Goal: Task Accomplishment & Management: Manage account settings

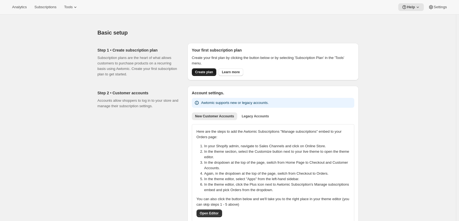
click at [215, 72] on button "Create plan" at bounding box center [204, 72] width 24 height 8
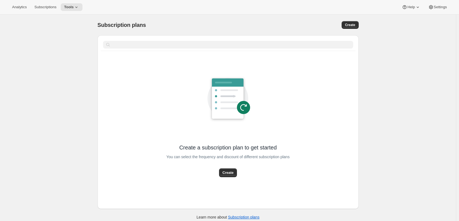
click at [32, 162] on div "Subscription plans. This page is ready Subscription plans Create Clear Create a…" at bounding box center [228, 125] width 456 height 221
click at [236, 172] on button "Create" at bounding box center [228, 173] width 18 height 9
select select "WEEK"
select select "MONTH"
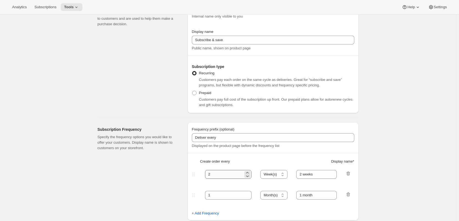
scroll to position [110, 0]
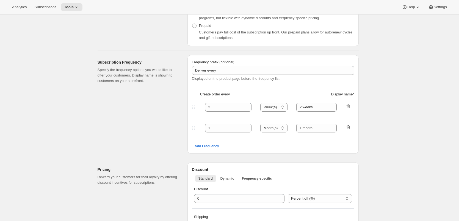
click at [349, 128] on fieldset "1 Day(s) Week(s) Month(s) Year(s) Month(s) 1 month" at bounding box center [272, 133] width 161 height 21
click at [348, 128] on icon "button" at bounding box center [347, 127] width 5 height 5
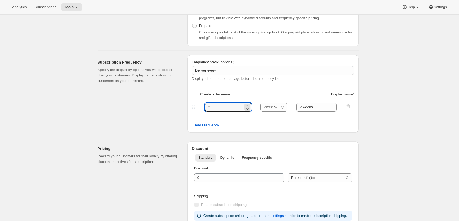
drag, startPoint x: 224, startPoint y: 105, endPoint x: 204, endPoint y: 107, distance: 20.2
click at [204, 107] on div "2 Day(s) Week(s) Month(s) Year(s) Week(s) 2 weeks" at bounding box center [271, 107] width 160 height 9
type input "1"
click at [277, 109] on select "Day(s) Week(s) Month(s) Year(s)" at bounding box center [273, 107] width 27 height 9
select select "DAY"
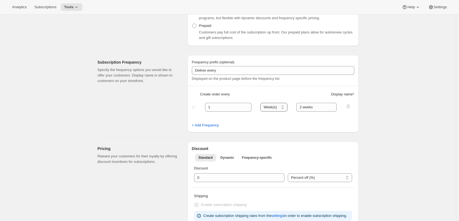
click at [262, 103] on select "Day(s) Week(s) Month(s) Year(s)" at bounding box center [273, 107] width 27 height 9
drag, startPoint x: 322, startPoint y: 107, endPoint x: 277, endPoint y: 107, distance: 44.8
click at [277, 107] on div "1 Day(s) Week(s) Month(s) Year(s) Day(s) 2 weeks" at bounding box center [271, 107] width 160 height 9
type input "1 day"
click at [298, 114] on fieldset "1 Day(s) Week(s) Month(s) Year(s) Day(s) 1 day" at bounding box center [272, 112] width 161 height 21
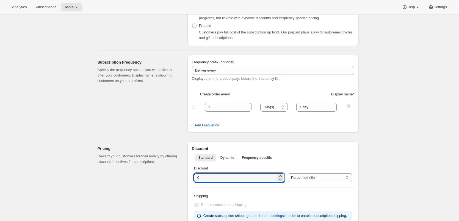
drag, startPoint x: 213, startPoint y: 175, endPoint x: 188, endPoint y: 177, distance: 25.3
click at [188, 177] on div "Pricing Reward your customers for their loyalty by offering discount incentives…" at bounding box center [225, 182] width 265 height 90
type input "5"
click at [174, 189] on div "Pricing Reward your customers for their loyalty by offering discount incentives…" at bounding box center [139, 185] width 85 height 86
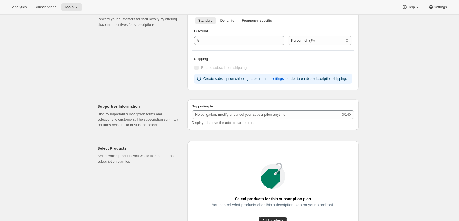
scroll to position [357, 0]
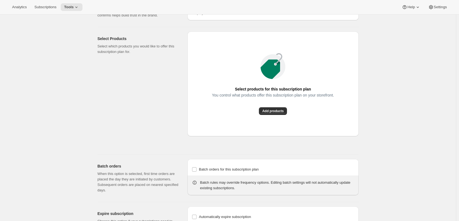
click at [273, 107] on div "You control what products offer this subscription plan on your storefront." at bounding box center [273, 100] width 122 height 14
click at [273, 108] on button "Add products" at bounding box center [273, 111] width 28 height 8
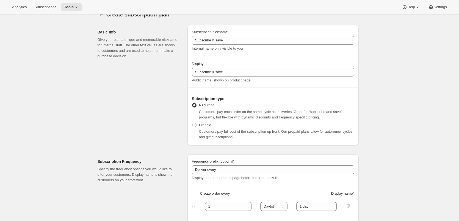
scroll to position [0, 0]
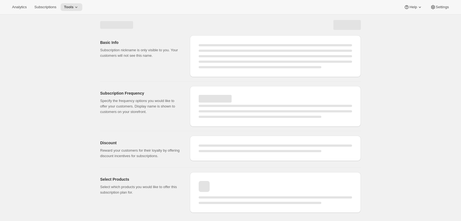
select select "WEEK"
select select "MONTH"
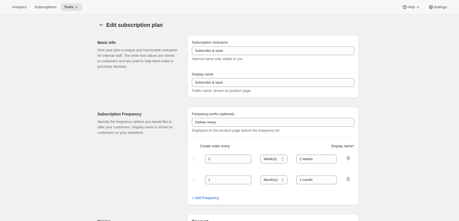
type input "1"
select select "DAY"
type input "1 day"
type input "5"
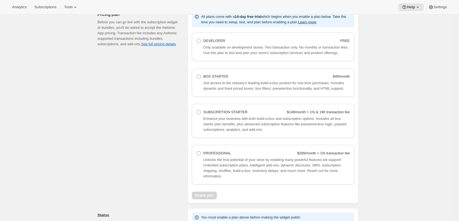
scroll to position [412, 0]
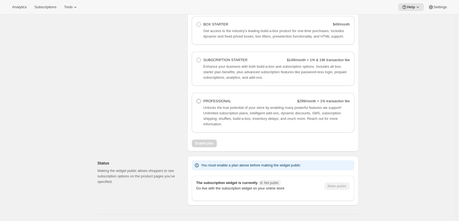
click at [199, 99] on span at bounding box center [198, 101] width 4 height 4
click at [197, 99] on Professional "PROFESSIONAL $299/month + 1% transaction fee" at bounding box center [196, 99] width 0 height 0
radio Professional "true"
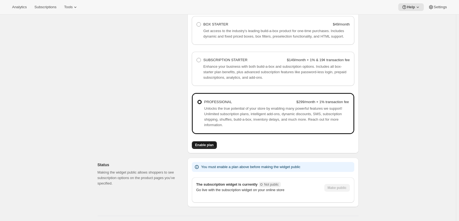
click at [201, 143] on span "Enable plan" at bounding box center [204, 145] width 18 height 4
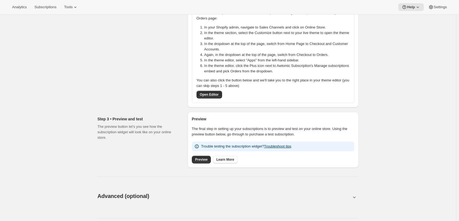
scroll to position [137, 0]
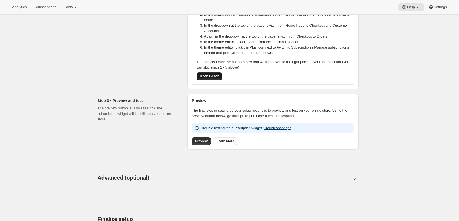
click at [216, 77] on span "Open Editor" at bounding box center [209, 76] width 19 height 4
